Goal: Book appointment/travel/reservation

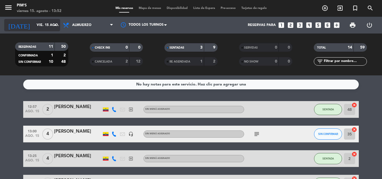
click at [53, 24] on icon "arrow_drop_down" at bounding box center [55, 25] width 7 height 7
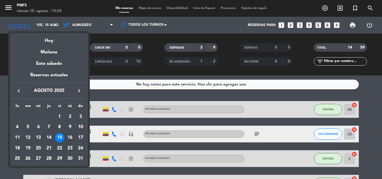
click at [68, 134] on div "16" at bounding box center [69, 137] width 9 height 9
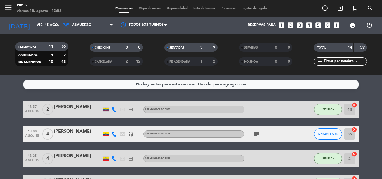
type input "sáb. 16 ago."
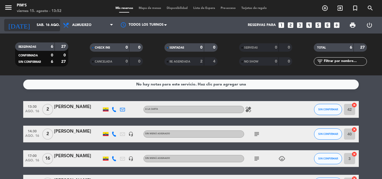
click at [50, 23] on input "sáb. 16 ago." at bounding box center [57, 24] width 47 height 9
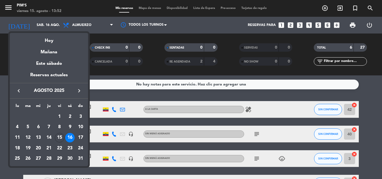
click at [68, 135] on div "16" at bounding box center [69, 137] width 9 height 9
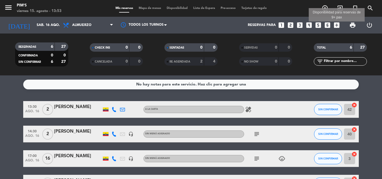
click at [335, 25] on icon "add_box" at bounding box center [336, 25] width 7 height 7
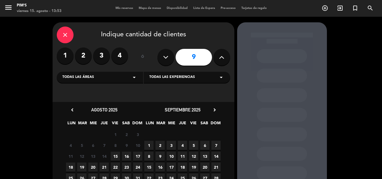
click at [125, 155] on span "16" at bounding box center [126, 156] width 9 height 9
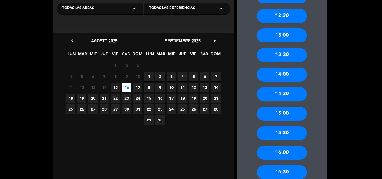
scroll to position [162, 0]
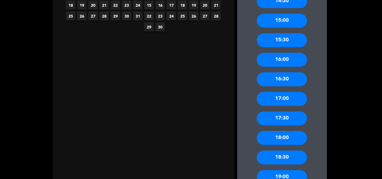
click at [276, 154] on div "18:30" at bounding box center [281, 158] width 50 height 14
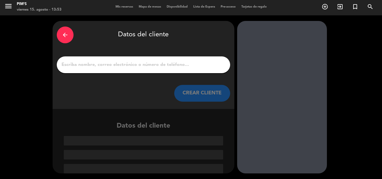
scroll to position [1, 0]
click at [111, 65] on input "1" at bounding box center [143, 65] width 165 height 8
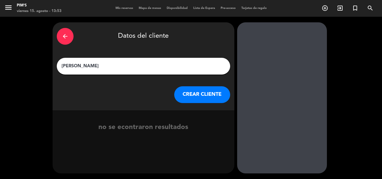
type input "[PERSON_NAME]"
click at [210, 91] on button "CREAR CLIENTE" at bounding box center [202, 94] width 56 height 17
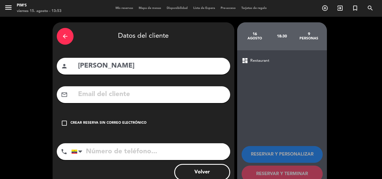
click at [103, 66] on input "[PERSON_NAME]" at bounding box center [151, 65] width 148 height 11
click at [63, 124] on icon "check_box_outline_blank" at bounding box center [64, 123] width 7 height 7
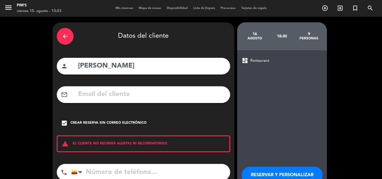
click at [97, 172] on input "tel" at bounding box center [150, 172] width 159 height 17
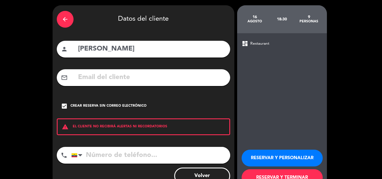
scroll to position [36, 0]
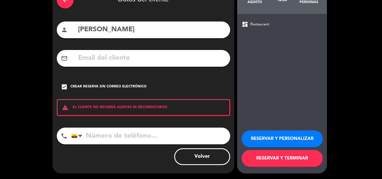
click at [97, 137] on input "tel" at bounding box center [150, 136] width 159 height 17
click at [101, 134] on input "0990386059" at bounding box center [150, 136] width 159 height 17
click at [106, 135] on input "0990386059" at bounding box center [150, 136] width 159 height 17
click at [111, 135] on input "0990386059" at bounding box center [150, 136] width 159 height 17
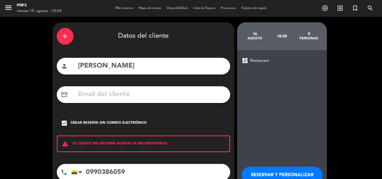
scroll to position [28, 0]
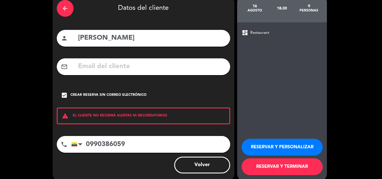
type input "0990386059"
click at [189, 169] on button "Volver" at bounding box center [202, 165] width 56 height 17
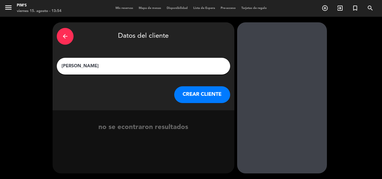
click at [64, 35] on icon "arrow_back" at bounding box center [65, 36] width 7 height 7
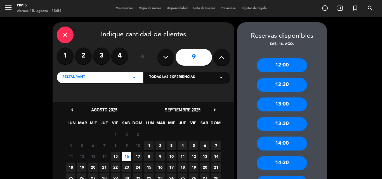
click at [167, 56] on icon at bounding box center [165, 57] width 5 height 8
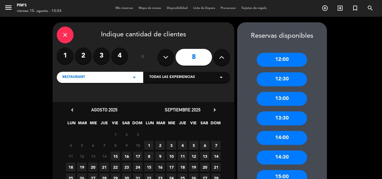
click at [165, 54] on icon at bounding box center [165, 57] width 5 height 8
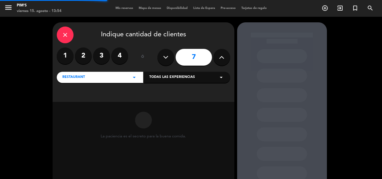
click at [165, 54] on icon at bounding box center [165, 57] width 5 height 8
type input "5"
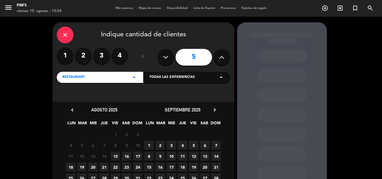
click at [127, 154] on span "16" at bounding box center [126, 156] width 9 height 9
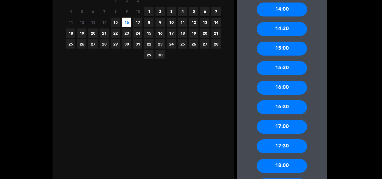
scroll to position [190, 0]
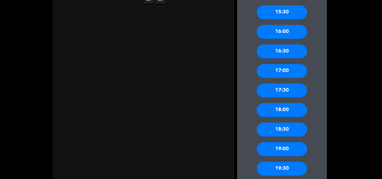
click at [280, 128] on div "18:30" at bounding box center [281, 130] width 50 height 14
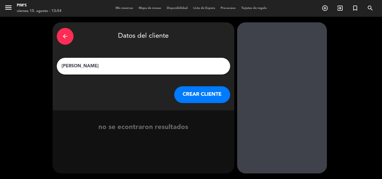
scroll to position [0, 0]
click at [208, 94] on button "CREAR CLIENTE" at bounding box center [202, 94] width 56 height 17
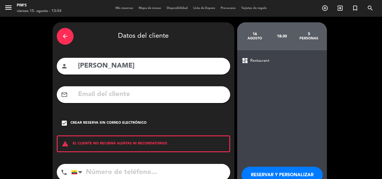
click at [98, 171] on input "tel" at bounding box center [150, 172] width 159 height 17
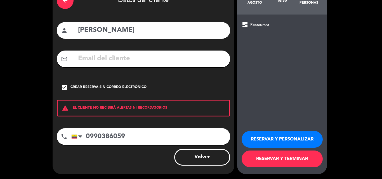
scroll to position [36, 0]
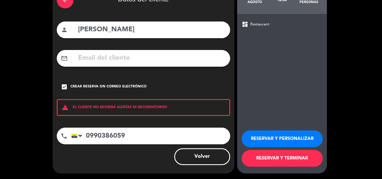
type input "0990386059"
click at [280, 154] on button "RESERVAR Y TERMINAR" at bounding box center [281, 158] width 81 height 17
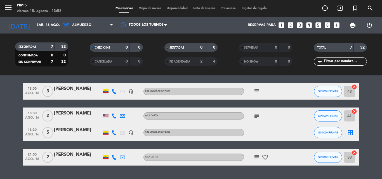
scroll to position [106, 0]
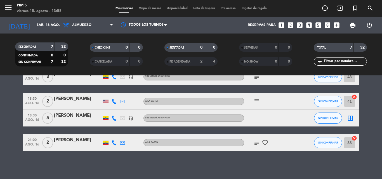
click at [37, 116] on span "18:30" at bounding box center [32, 115] width 14 height 6
click at [49, 118] on span "5" at bounding box center [47, 118] width 11 height 11
click at [59, 115] on div "[PERSON_NAME]" at bounding box center [77, 115] width 47 height 7
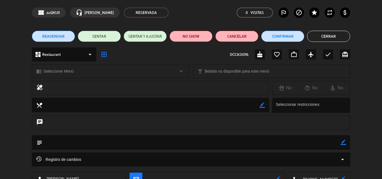
scroll to position [56, 0]
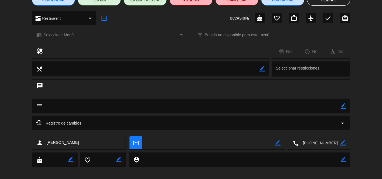
drag, startPoint x: 342, startPoint y: 108, endPoint x: 327, endPoint y: 107, distance: 15.4
click at [342, 108] on icon "border_color" at bounding box center [342, 105] width 5 height 5
click at [63, 106] on textarea at bounding box center [191, 106] width 298 height 14
click at [342, 106] on icon at bounding box center [342, 105] width 5 height 5
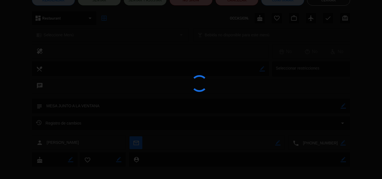
type textarea "MESA JUNTO A LA VENTANA"
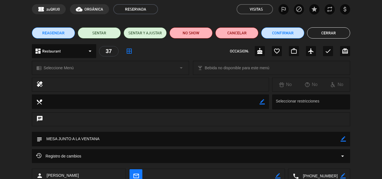
scroll to position [0, 0]
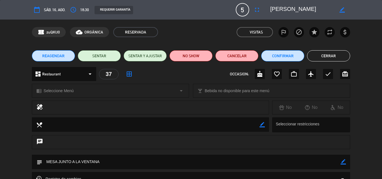
click at [328, 55] on button "Cerrar" at bounding box center [328, 55] width 43 height 11
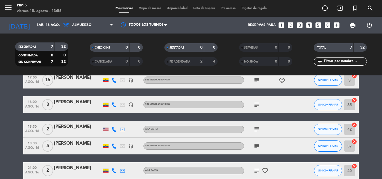
scroll to position [106, 0]
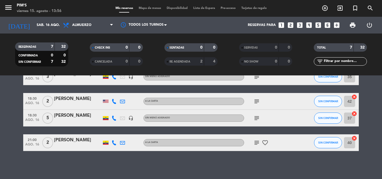
click at [128, 116] on icon "headset_mic" at bounding box center [130, 118] width 5 height 5
click at [257, 116] on icon "subject" at bounding box center [256, 118] width 7 height 7
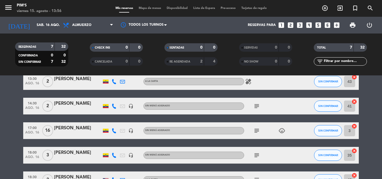
scroll to position [0, 0]
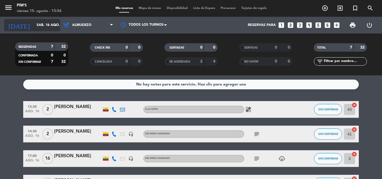
click at [51, 24] on input "sáb. 16 ago." at bounding box center [57, 24] width 47 height 9
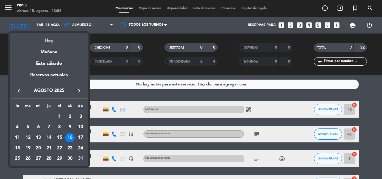
click at [46, 40] on div "Hoy" at bounding box center [49, 38] width 78 height 11
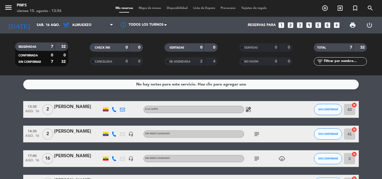
type input "vie. 15 ago."
click at [46, 40] on div "RESERVADAS 7 32 CONFIRMADA 0 0 SIN CONFIRMAR 7 32" at bounding box center [41, 54] width 75 height 31
click at [45, 40] on div "RESERVADAS 7 32 CONFIRMADA 0 0 SIN CONFIRMAR 7 32" at bounding box center [41, 54] width 75 height 31
